Goal: Check status: Check status

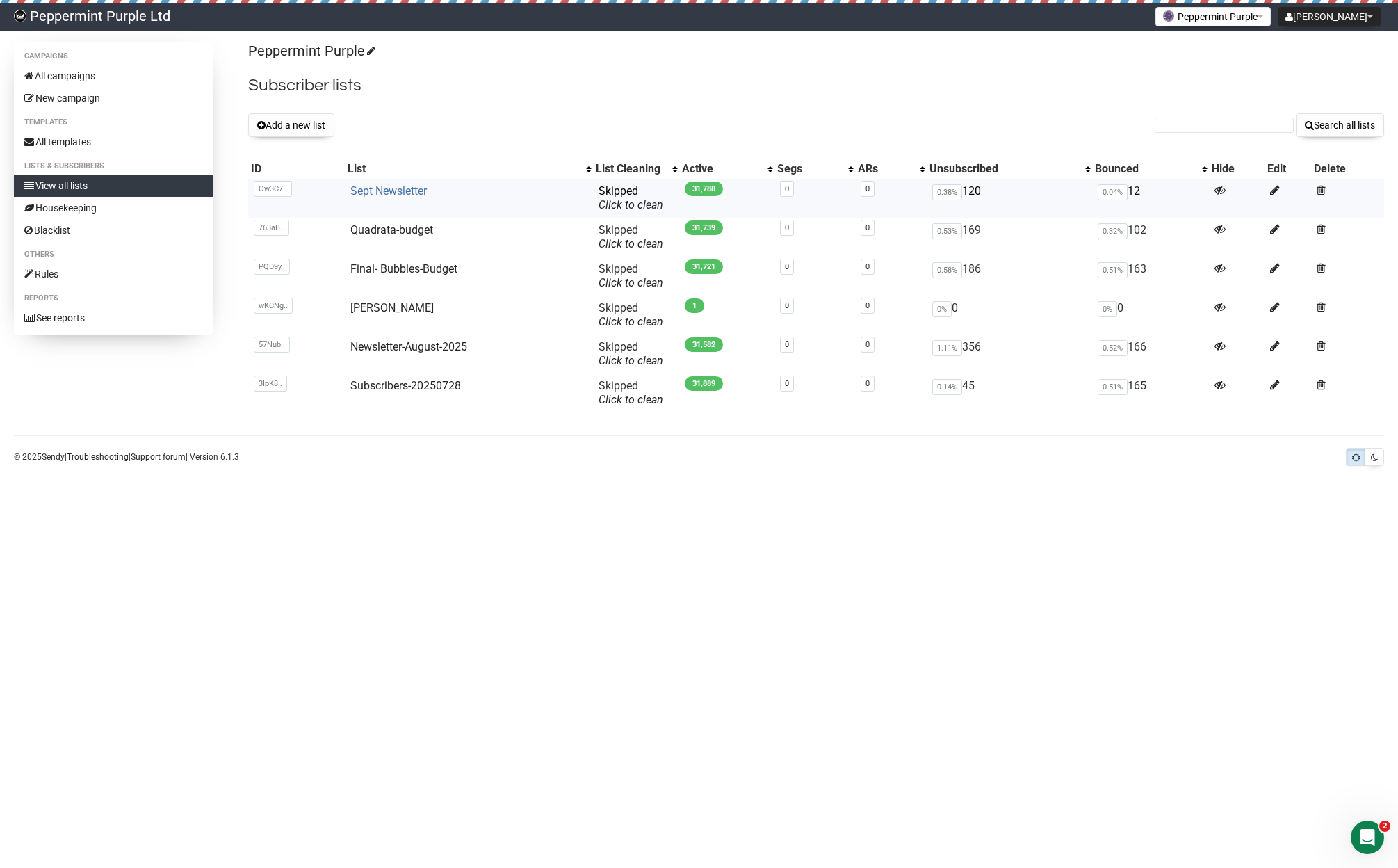
click at [404, 194] on link "Sept Newsletter" at bounding box center [389, 191] width 77 height 13
click at [376, 228] on link "Quadrata-budget" at bounding box center [392, 230] width 83 height 13
click at [376, 268] on link "Final- Bubbles-Budget" at bounding box center [404, 268] width 107 height 13
click at [385, 382] on link "Subscribers-20250728" at bounding box center [405, 385] width 111 height 13
click at [845, 539] on body "Peppermint Purple Ltd Clare Ardali Settings Logout Peppermint Purple Peppermint…" at bounding box center [699, 434] width 1398 height 868
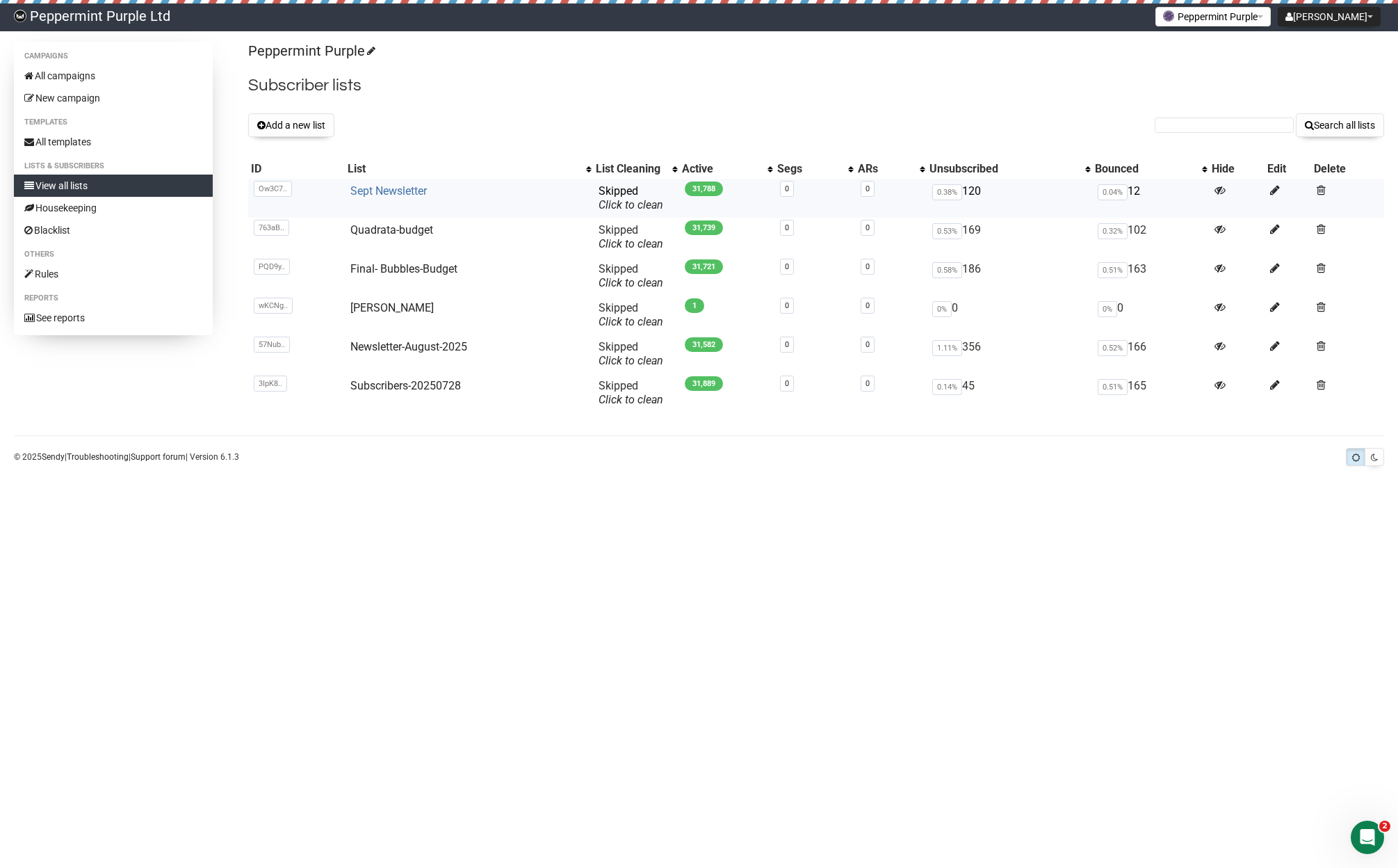
click at [400, 192] on link "Sept Newsletter" at bounding box center [389, 191] width 77 height 13
click at [383, 187] on link "Sept Newsletter" at bounding box center [389, 191] width 77 height 13
